Goal: Book appointment/travel/reservation

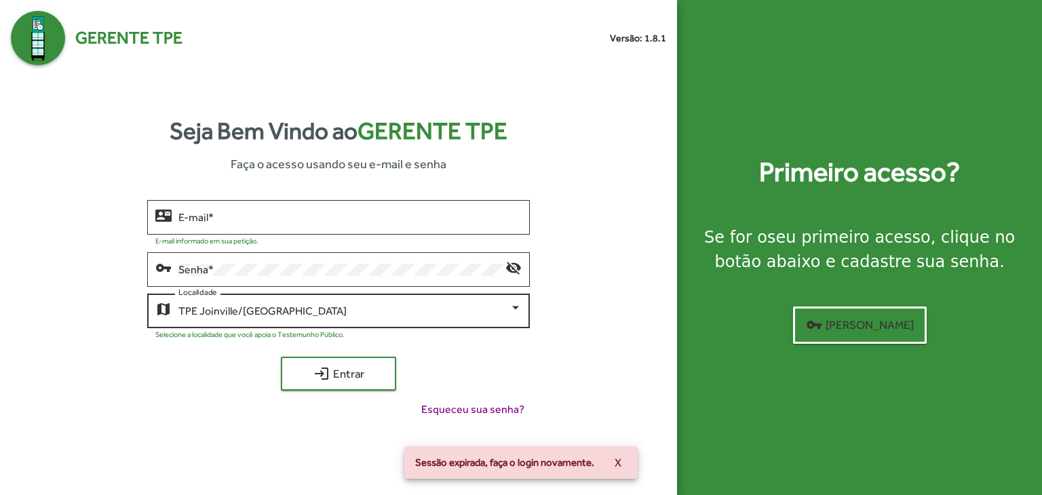
click at [306, 306] on div "TPE Joinville/[GEOGRAPHIC_DATA]" at bounding box center [343, 311] width 331 height 12
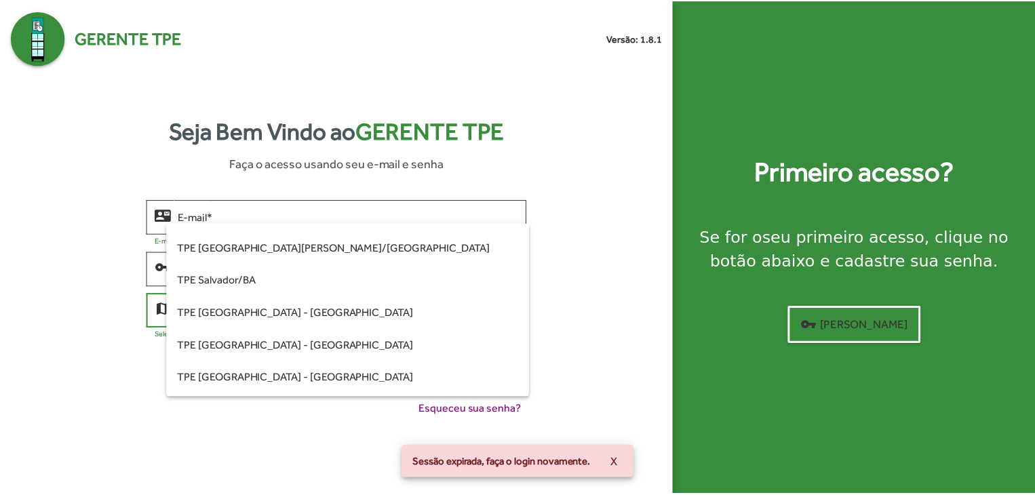
scroll to position [412, 0]
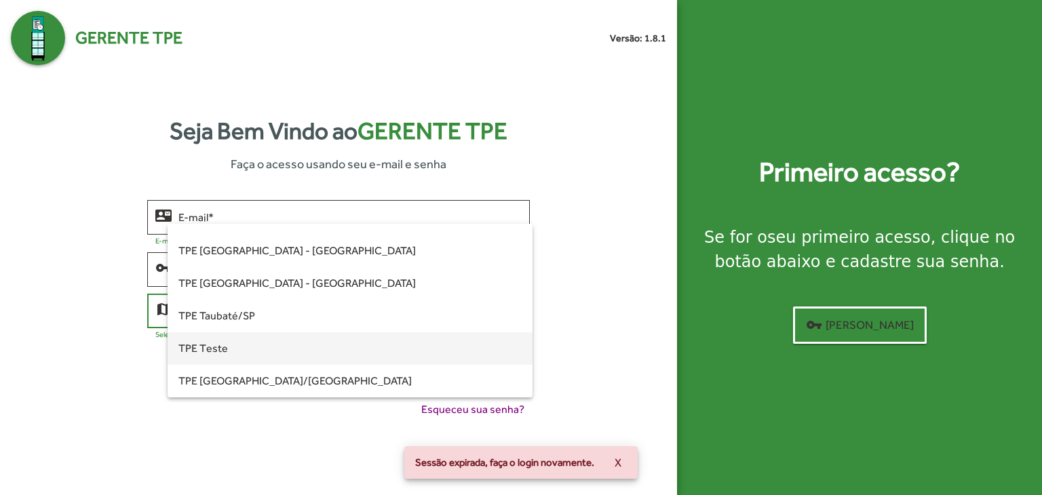
click at [305, 345] on span "TPE Teste" at bounding box center [349, 348] width 343 height 33
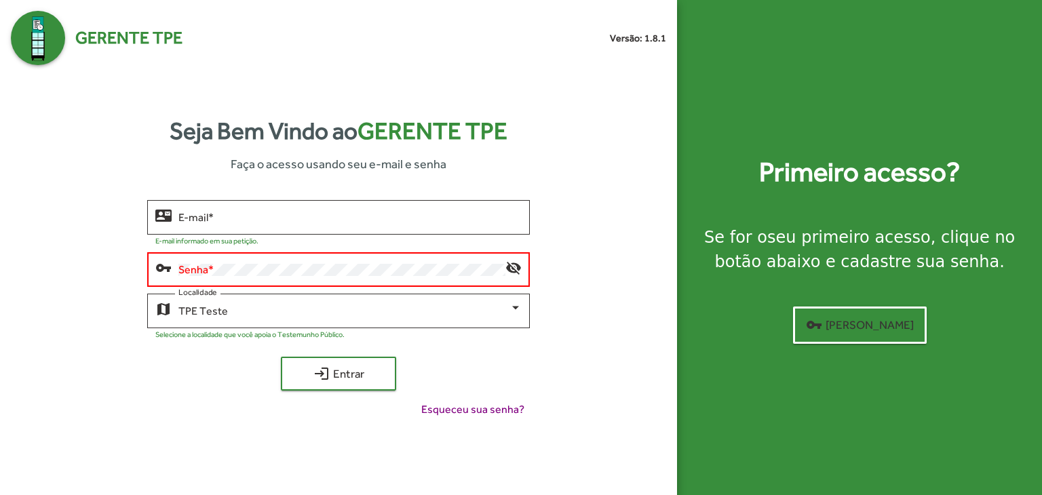
type input "**********"
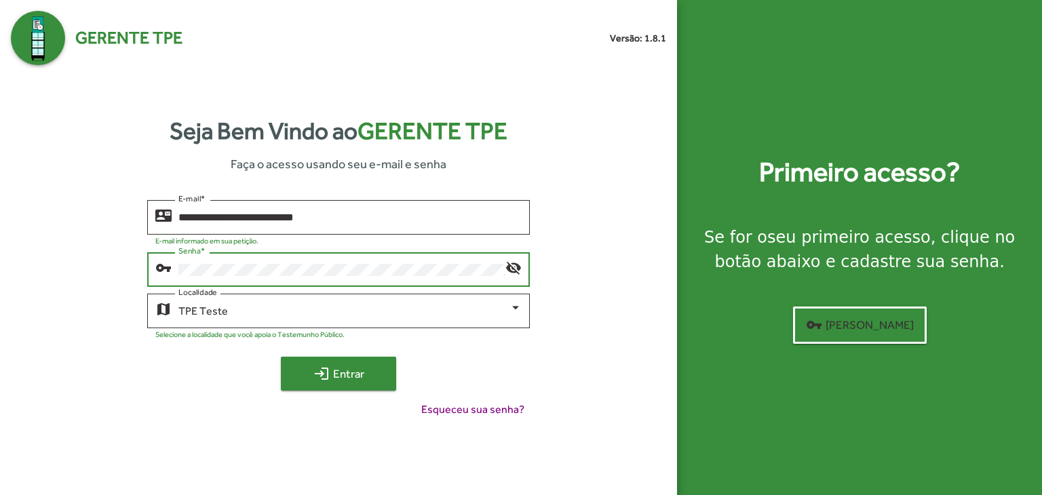
click at [364, 373] on span "login Entrar" at bounding box center [338, 374] width 91 height 24
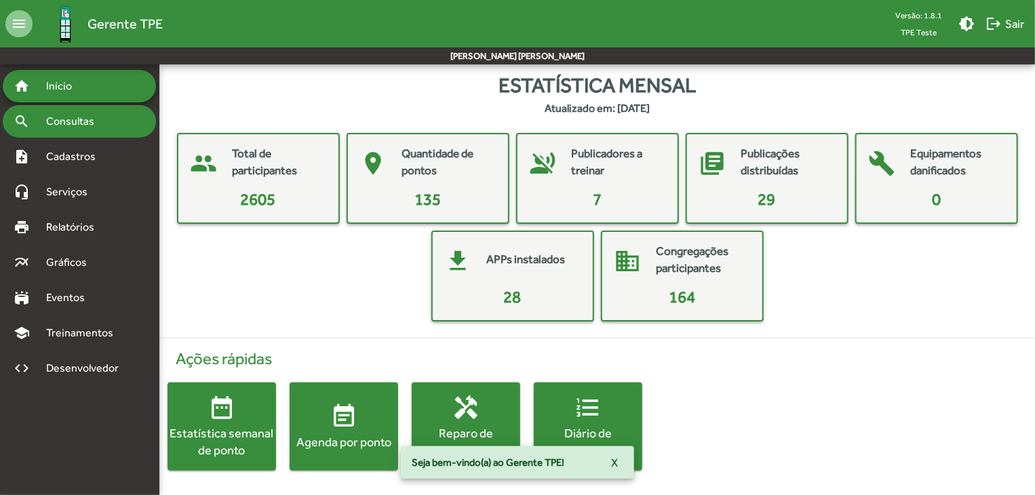
click at [64, 128] on span "Consultas" at bounding box center [75, 121] width 74 height 16
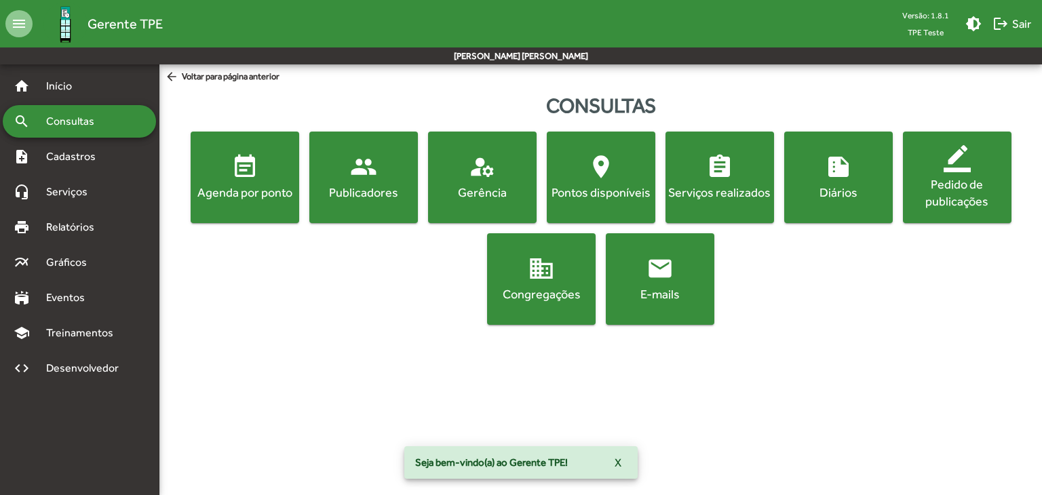
click at [249, 193] on div "Agenda por ponto" at bounding box center [244, 192] width 103 height 17
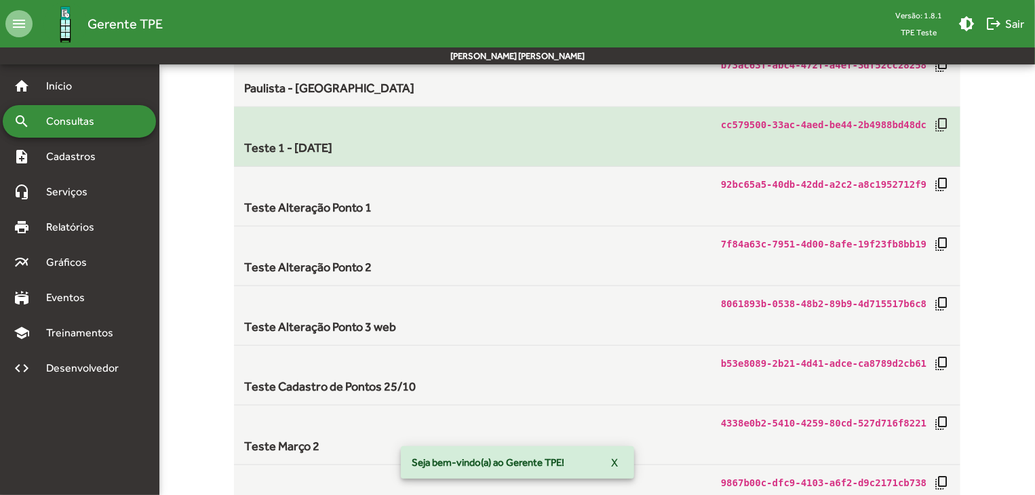
scroll to position [543, 0]
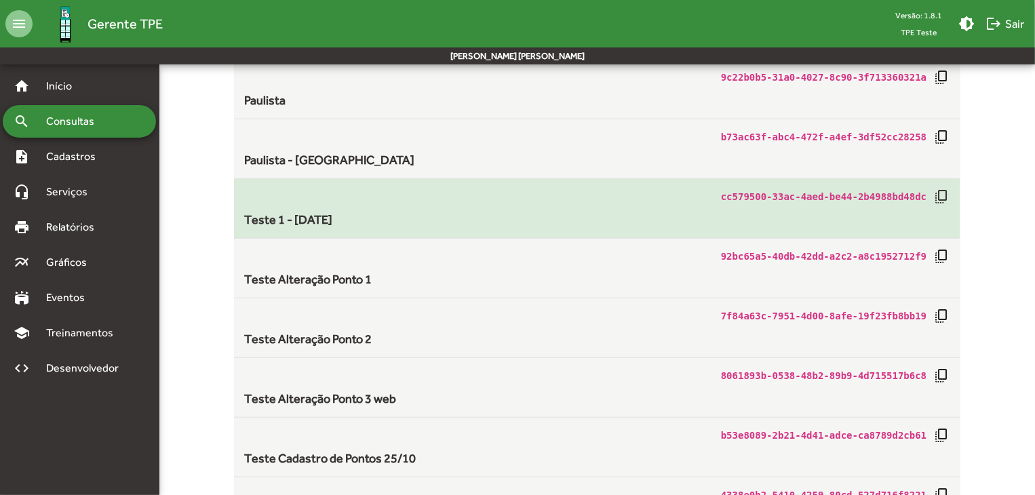
click at [530, 226] on div "Teste 1 - [DATE]" at bounding box center [597, 219] width 705 height 18
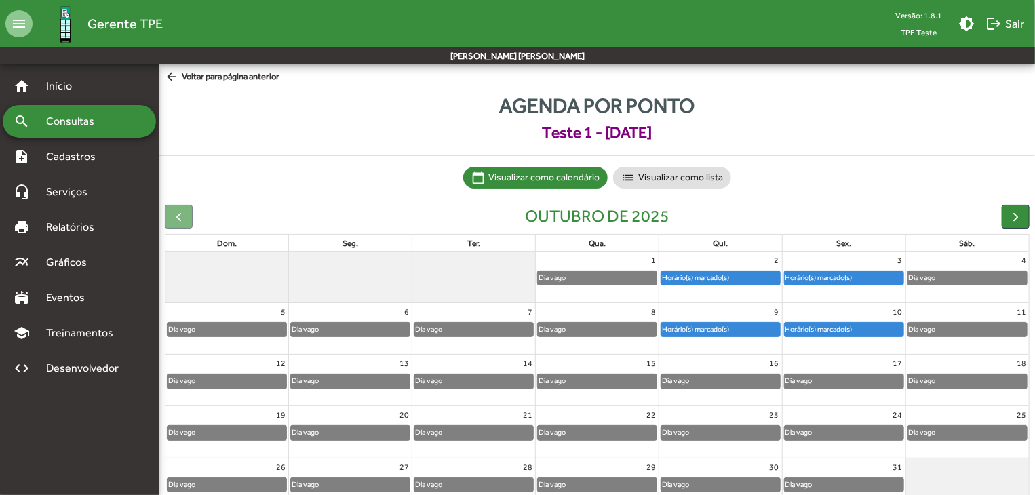
click at [739, 279] on div "Horário(s) marcado(s)" at bounding box center [720, 278] width 119 height 14
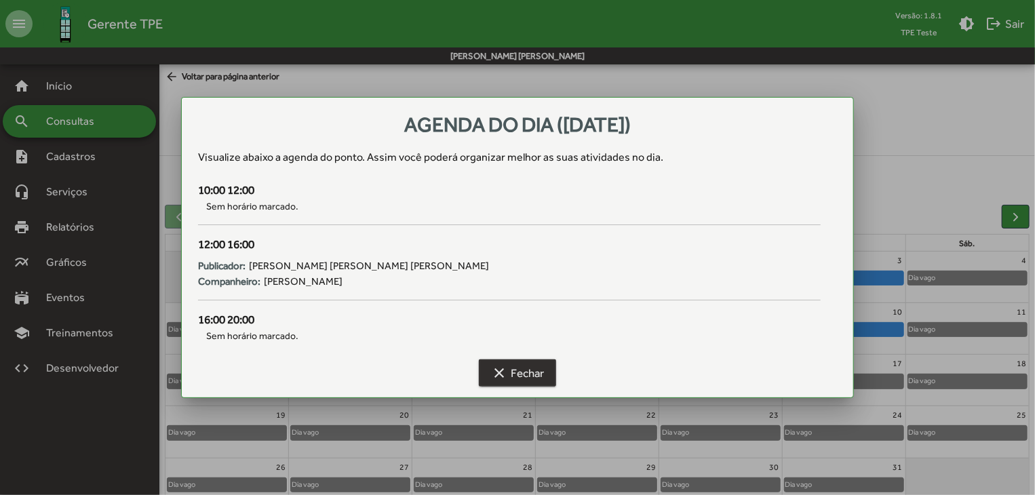
click at [503, 372] on mat-icon "clear" at bounding box center [499, 373] width 16 height 16
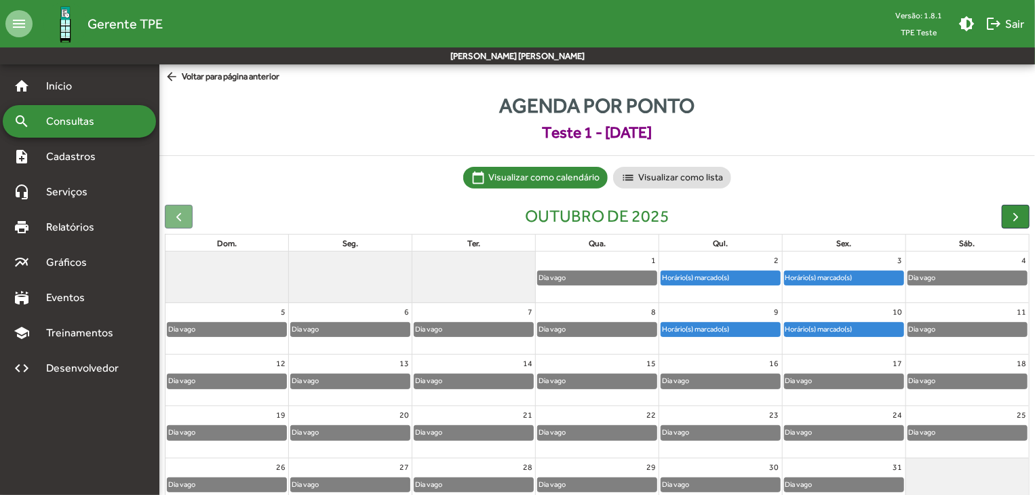
click at [806, 277] on div "Horário(s) marcado(s)" at bounding box center [819, 277] width 69 height 13
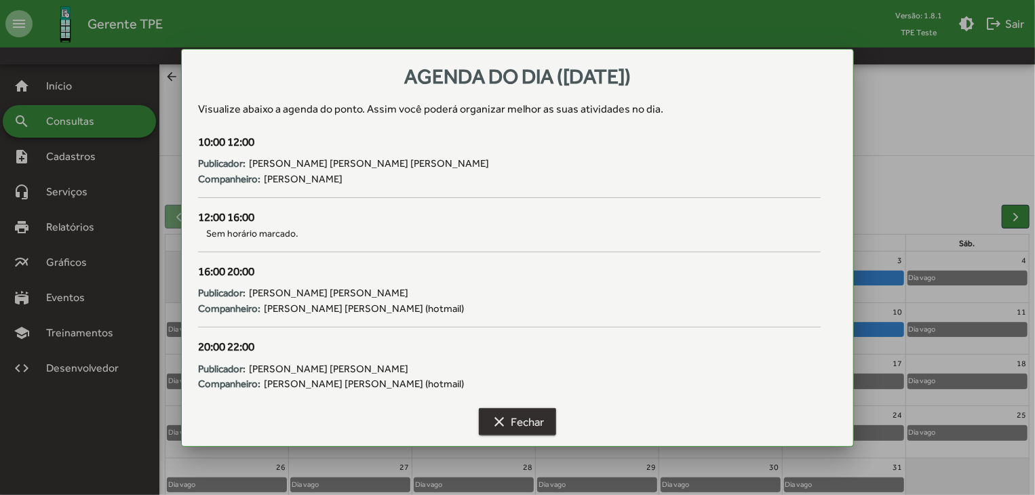
click at [537, 425] on span "clear Fechar" at bounding box center [517, 422] width 53 height 24
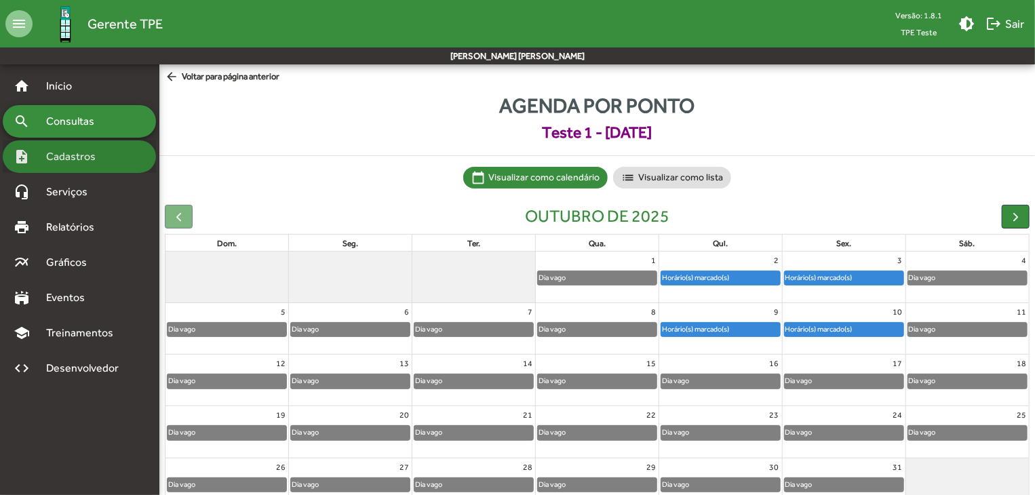
click at [54, 161] on span "Cadastros" at bounding box center [75, 157] width 75 height 16
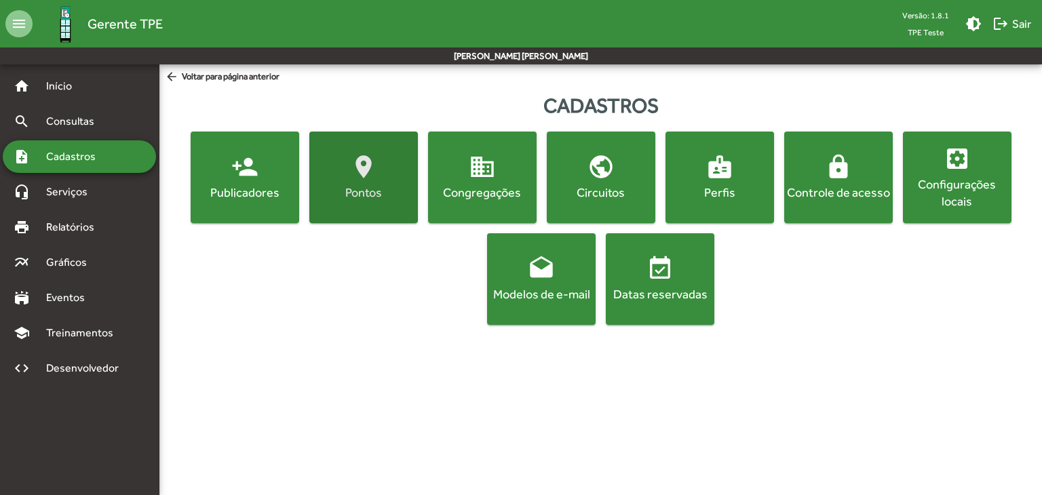
click at [366, 206] on button "location_on [GEOGRAPHIC_DATA]" at bounding box center [363, 178] width 109 height 92
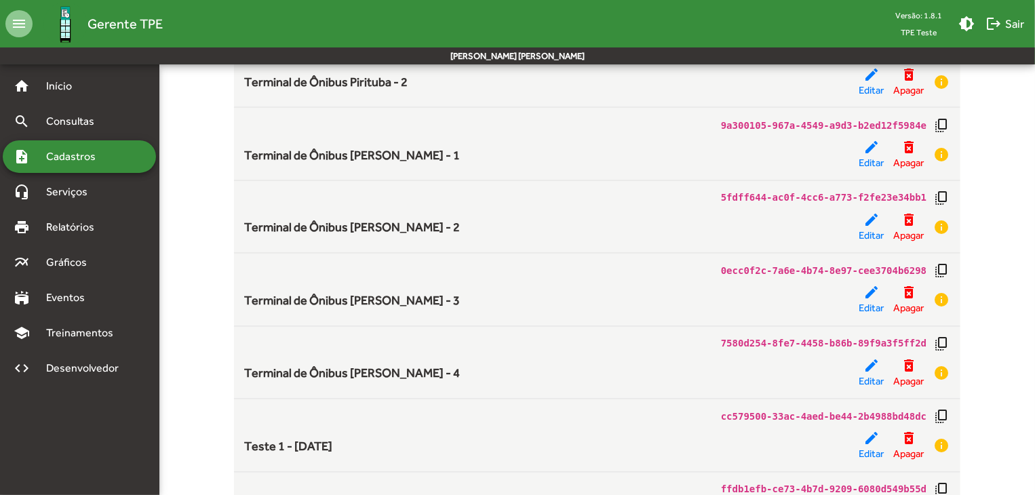
scroll to position [8875, 0]
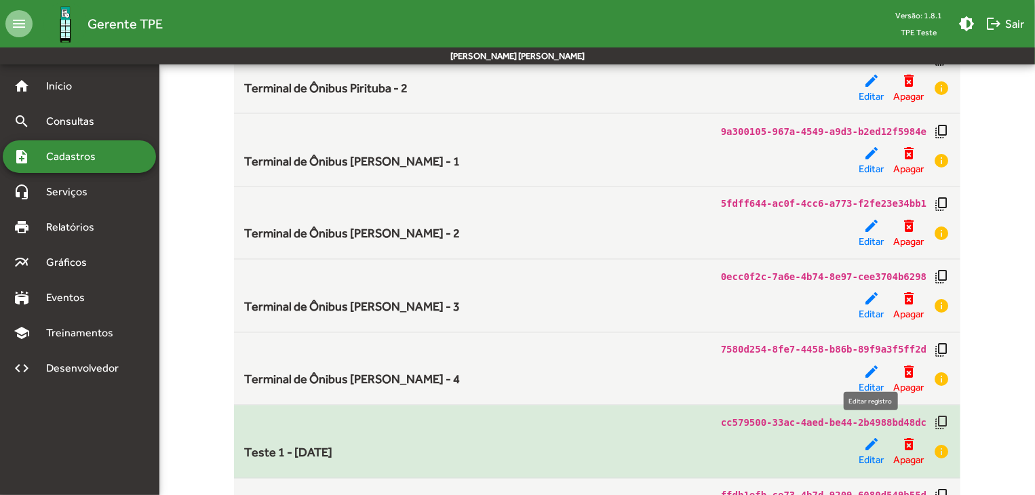
click at [866, 437] on mat-icon "edit" at bounding box center [871, 445] width 16 height 16
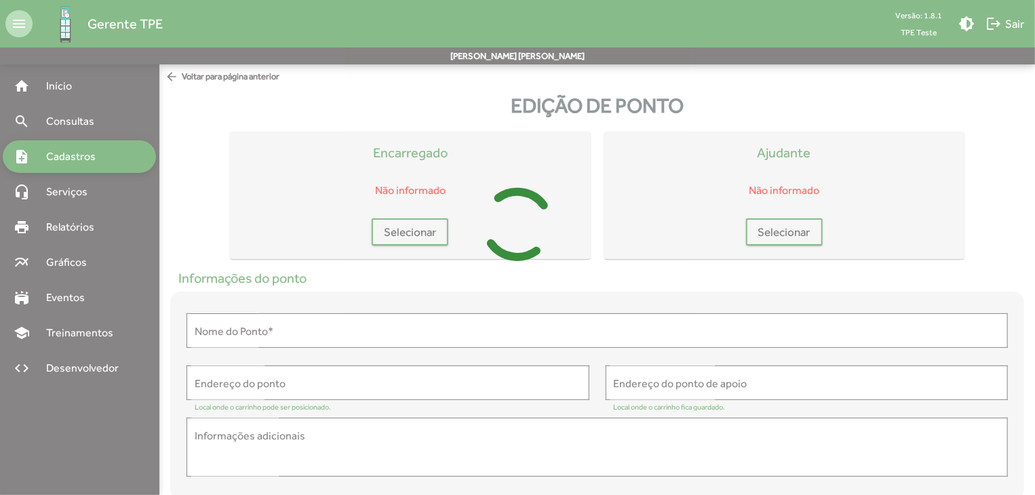
type input "**********"
type textarea "*****"
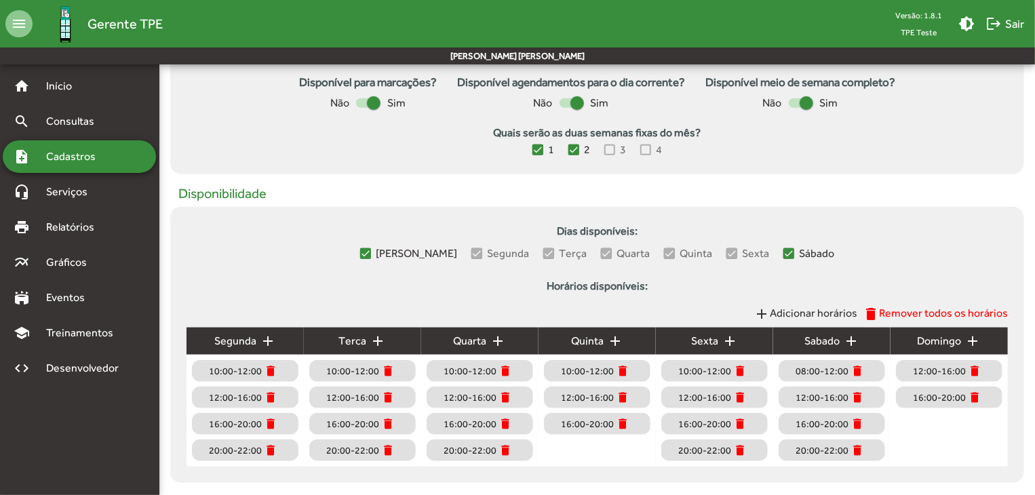
scroll to position [555, 0]
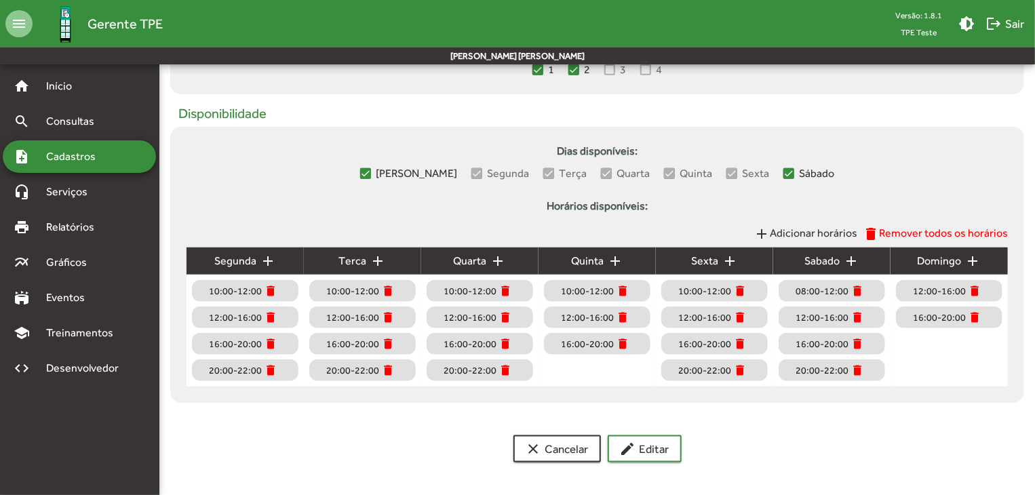
click at [619, 258] on mat-icon "add" at bounding box center [615, 261] width 16 height 16
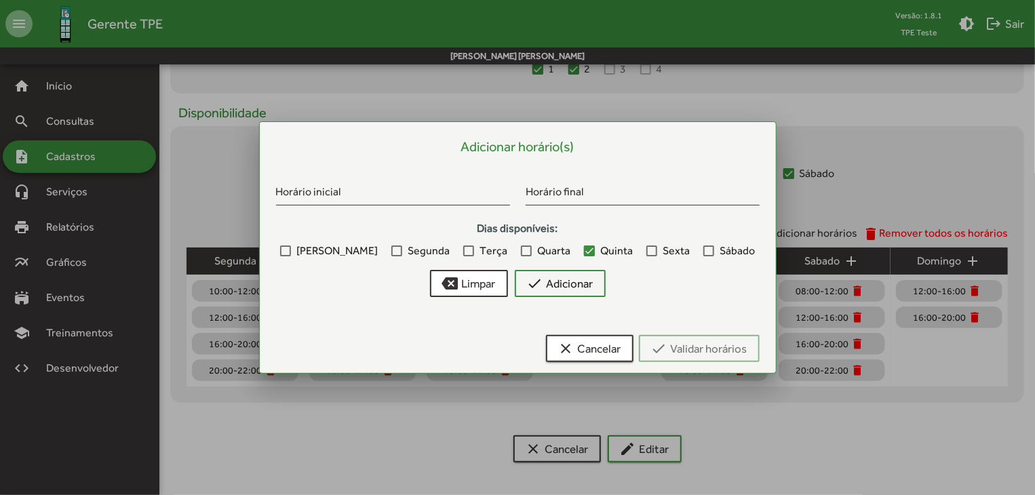
scroll to position [0, 0]
click at [566, 283] on span "check Adicionar" at bounding box center [560, 283] width 66 height 24
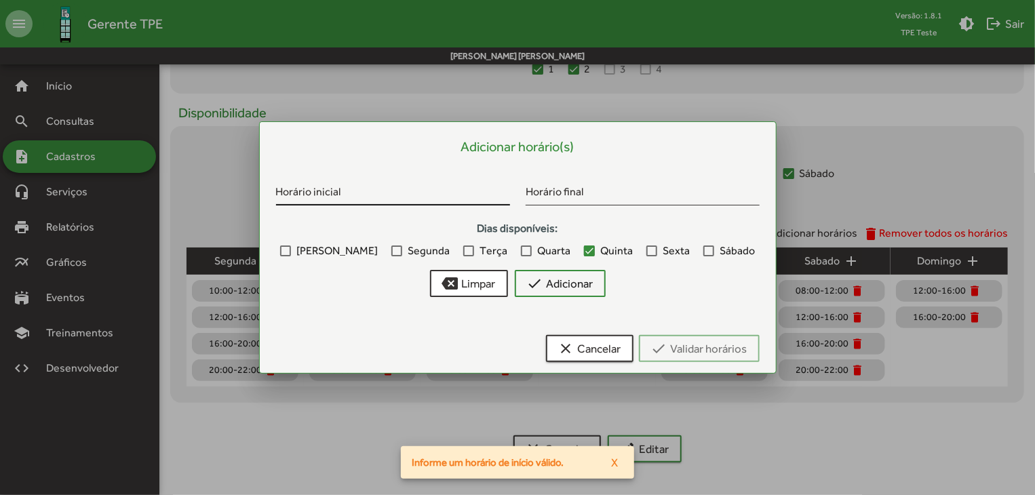
click at [397, 186] on div "Horário inicial" at bounding box center [393, 190] width 234 height 32
type input "*****"
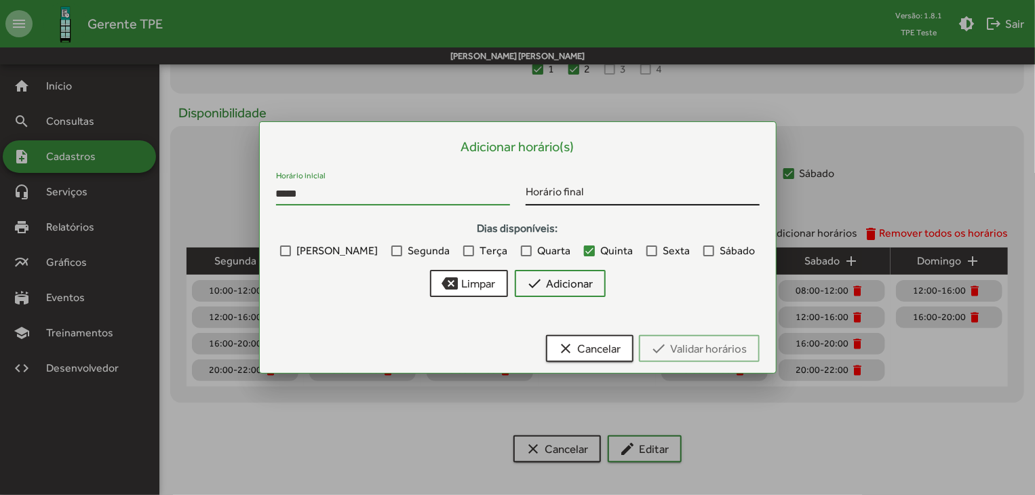
click at [549, 188] on input "Horário final" at bounding box center [643, 194] width 234 height 12
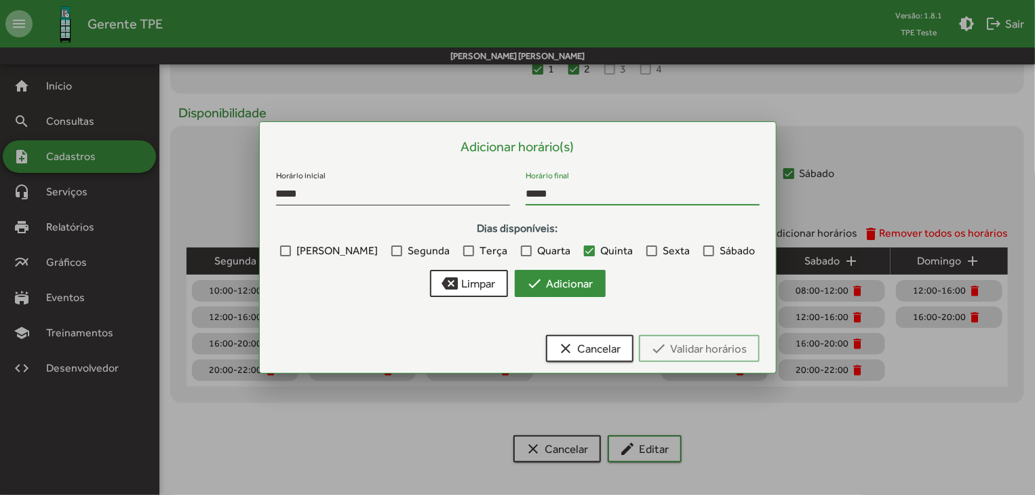
type input "*****"
click at [572, 284] on span "check Adicionar" at bounding box center [560, 283] width 66 height 24
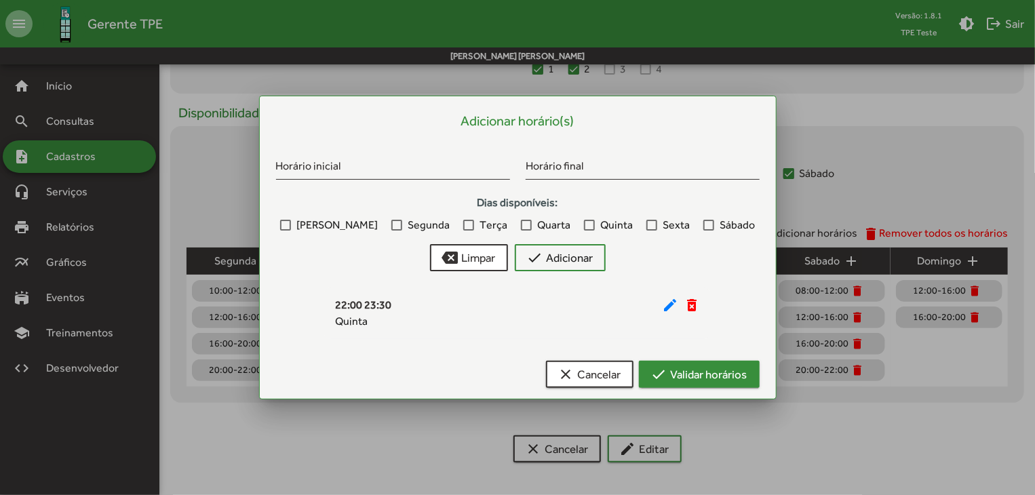
click at [689, 380] on span "check Validar horários" at bounding box center [699, 374] width 96 height 24
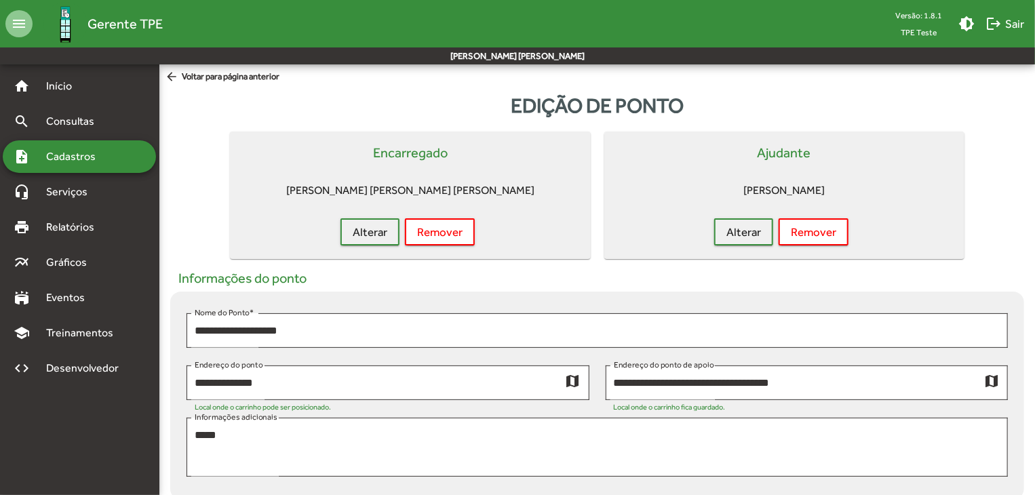
scroll to position [555, 0]
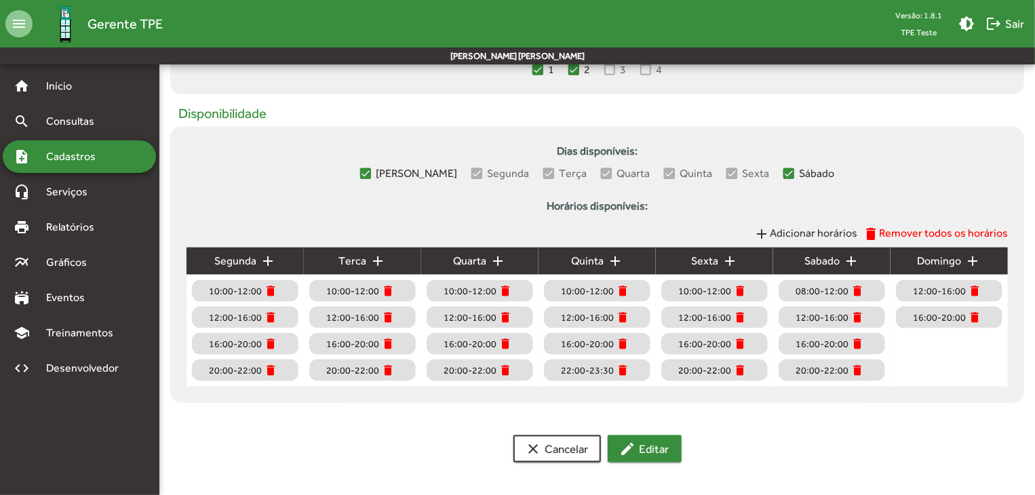
click at [646, 442] on span "edit Editar" at bounding box center [645, 449] width 50 height 24
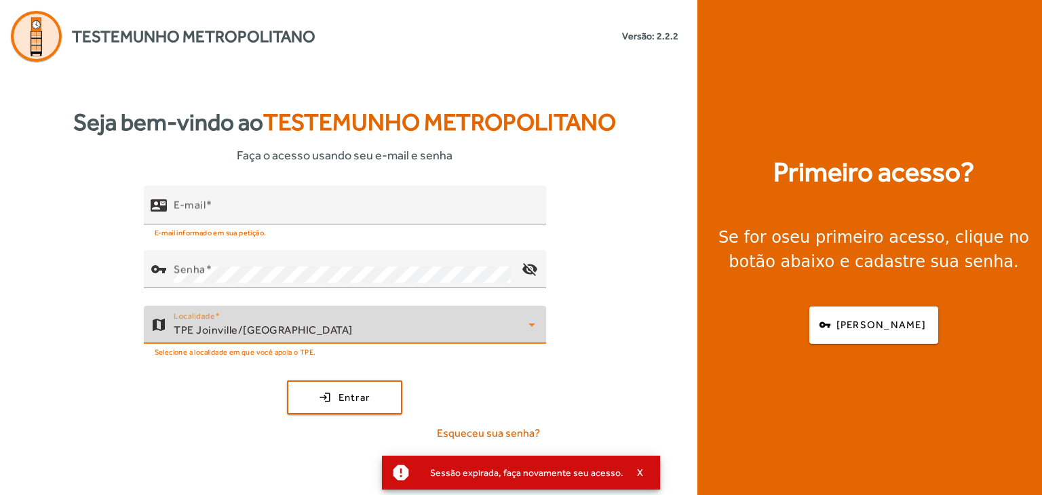
click at [264, 328] on div "TPE Joinville/[GEOGRAPHIC_DATA]" at bounding box center [351, 330] width 355 height 16
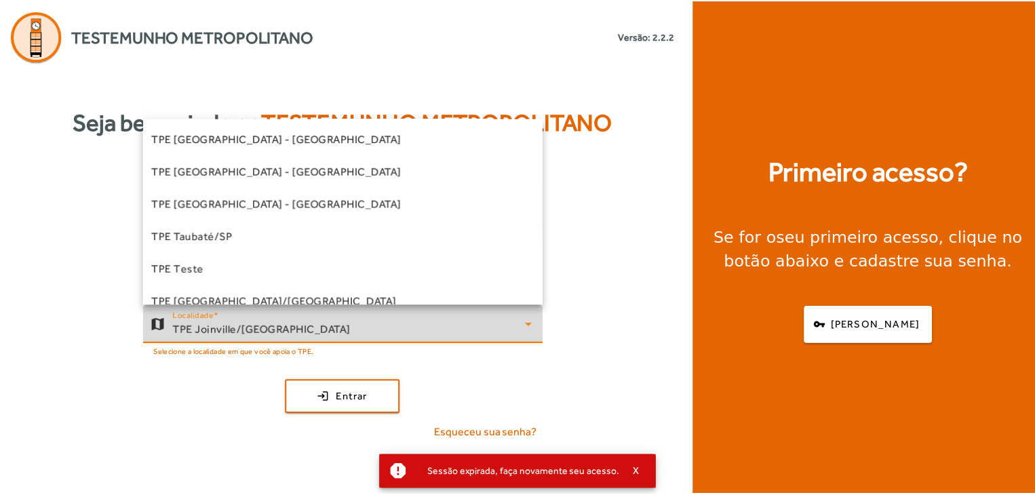
scroll to position [410, 0]
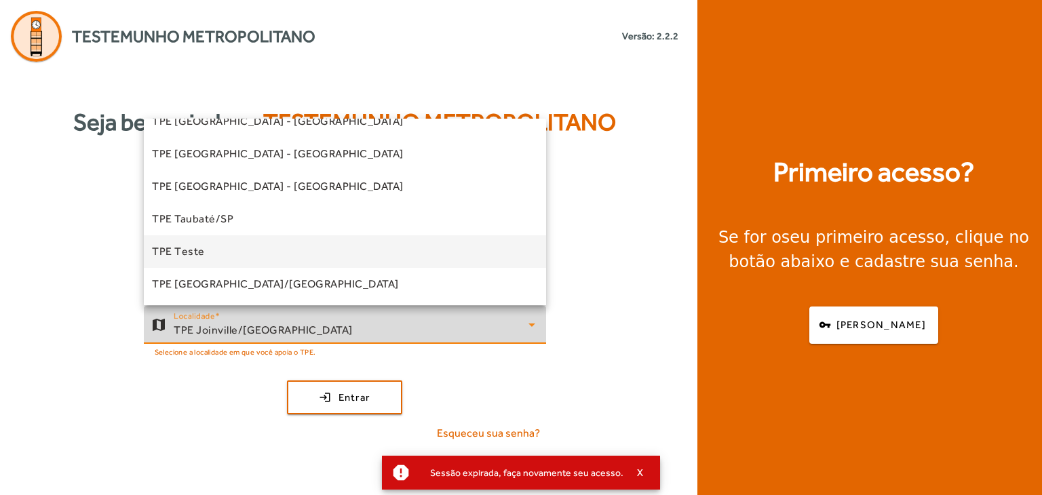
click at [255, 248] on mat-option "TPE Teste" at bounding box center [345, 251] width 402 height 33
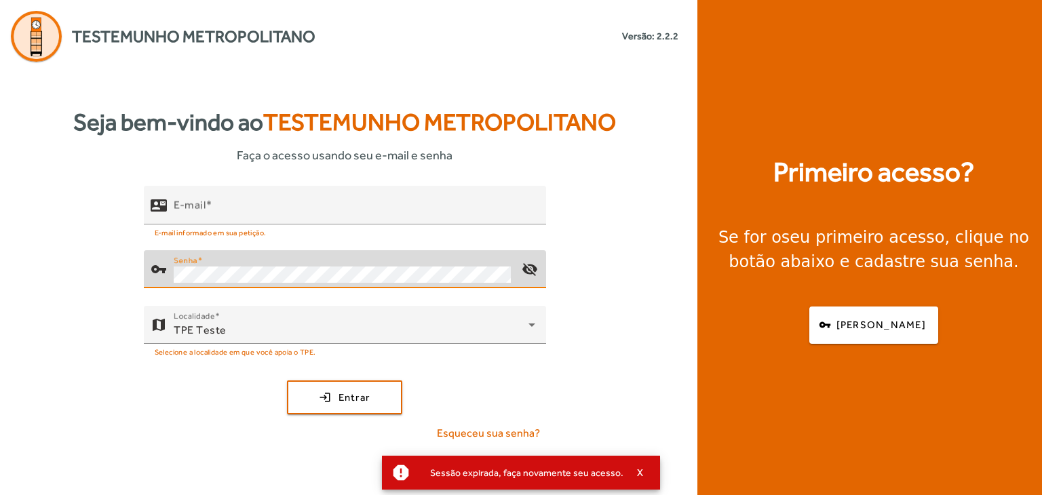
type input "**********"
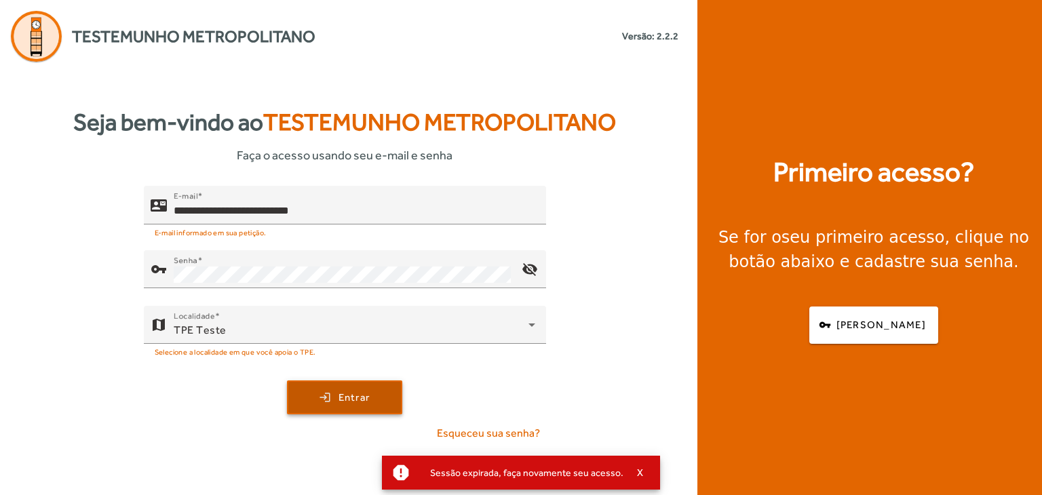
click at [356, 395] on span "Entrar" at bounding box center [354, 398] width 32 height 16
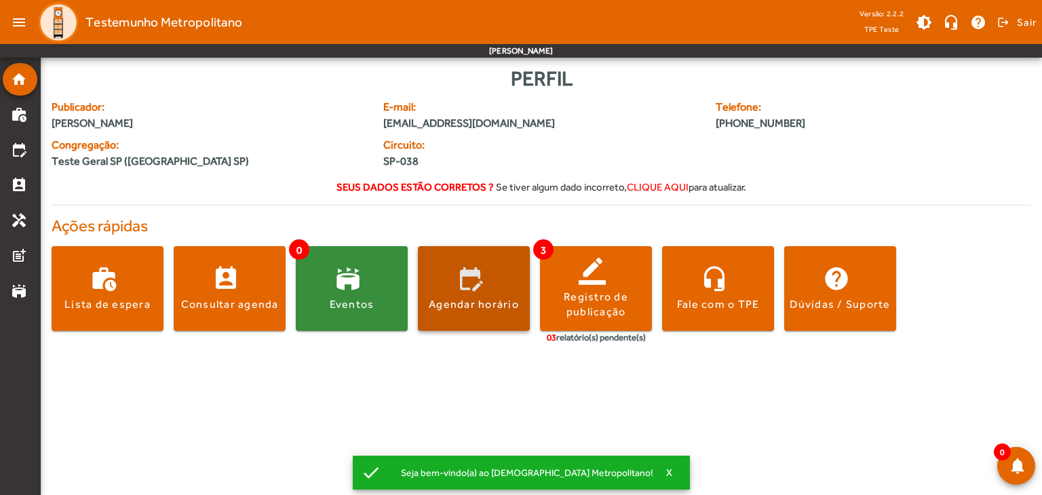
click at [476, 306] on div "Agendar horário" at bounding box center [474, 304] width 90 height 15
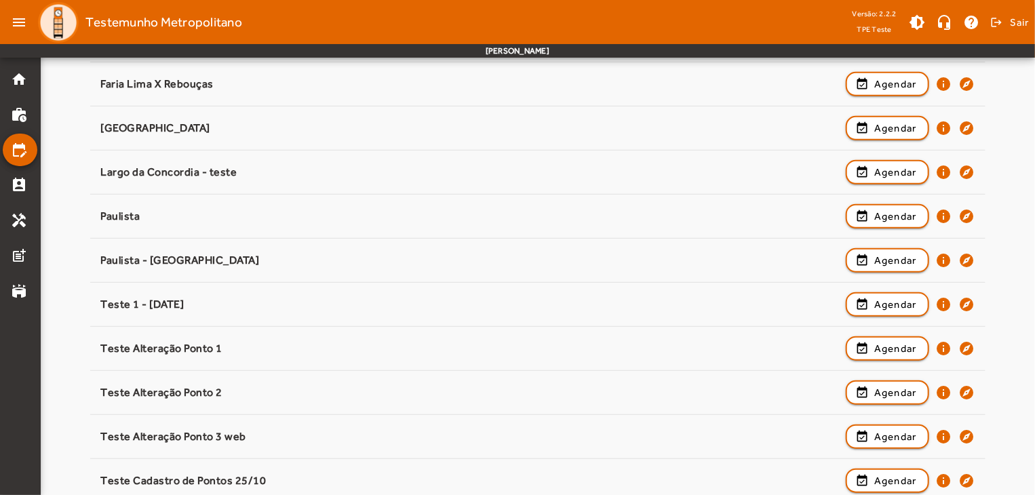
scroll to position [340, 0]
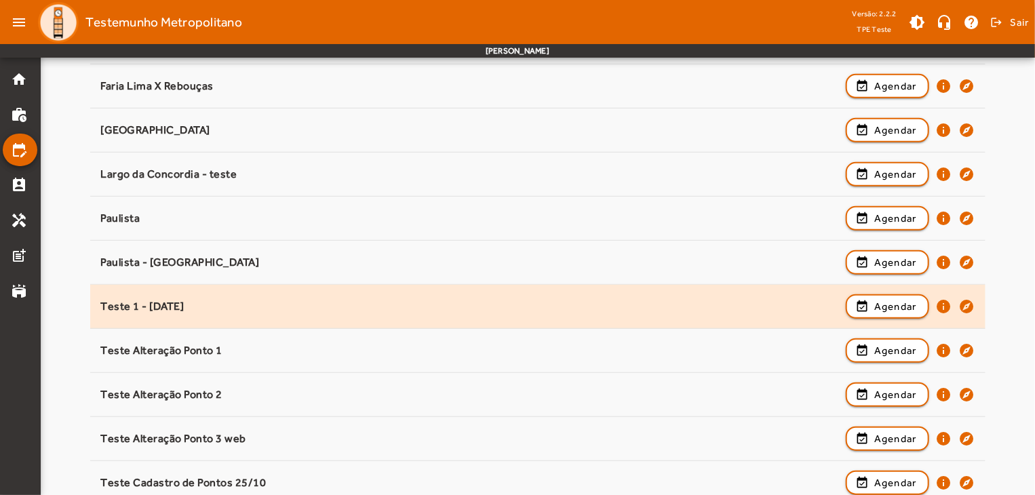
click at [510, 313] on div "Teste 1 - 28/03/2025 event_available Agendar info explore" at bounding box center [537, 307] width 874 height 30
click at [867, 300] on span "button" at bounding box center [887, 306] width 81 height 33
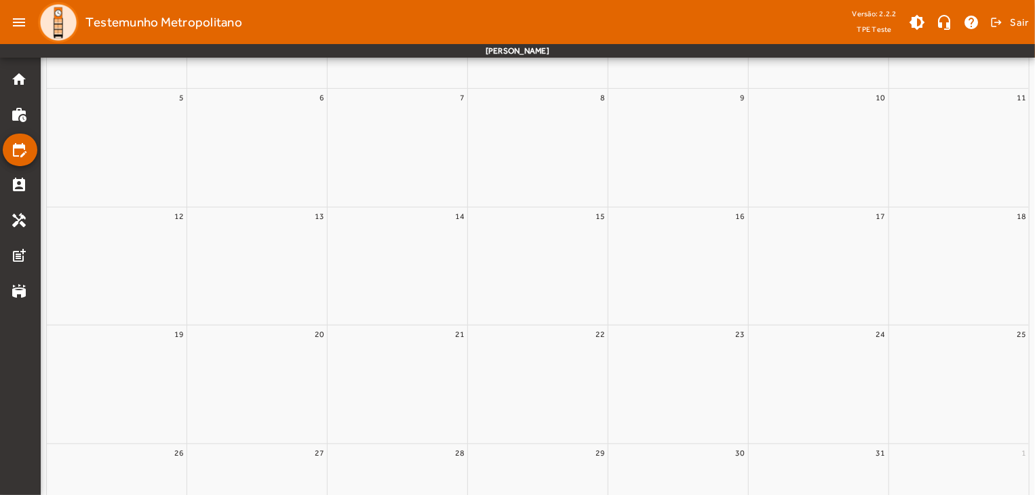
scroll to position [0, 0]
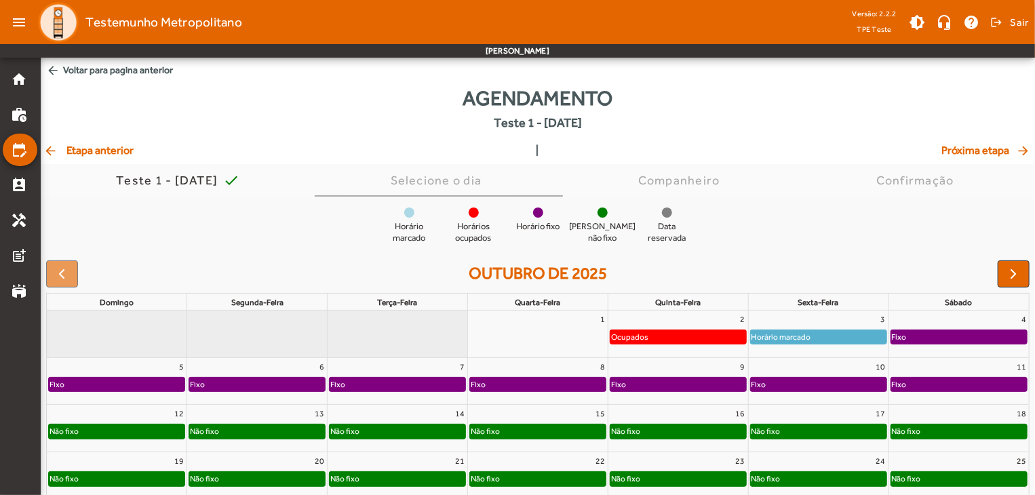
click at [667, 338] on div "Ocupados" at bounding box center [678, 337] width 136 height 14
